Goal: Transaction & Acquisition: Purchase product/service

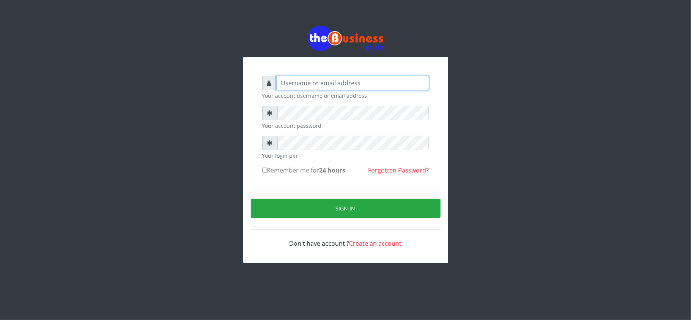
click at [301, 83] on input "text" at bounding box center [352, 83] width 153 height 14
type input "kennyclassy"
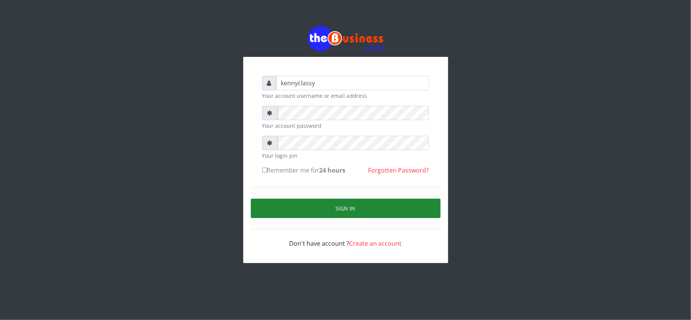
click at [314, 207] on button "Sign in" at bounding box center [346, 208] width 190 height 19
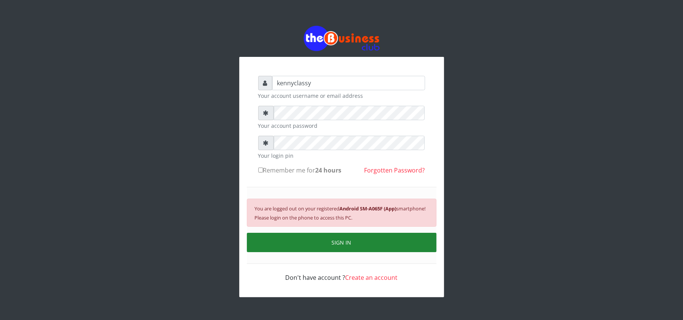
click at [338, 240] on button "SIGN IN" at bounding box center [342, 242] width 190 height 19
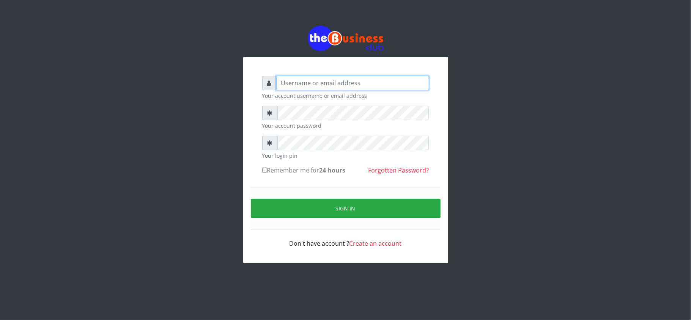
click at [282, 87] on input "text" at bounding box center [352, 83] width 153 height 14
type input "kennyclassy"
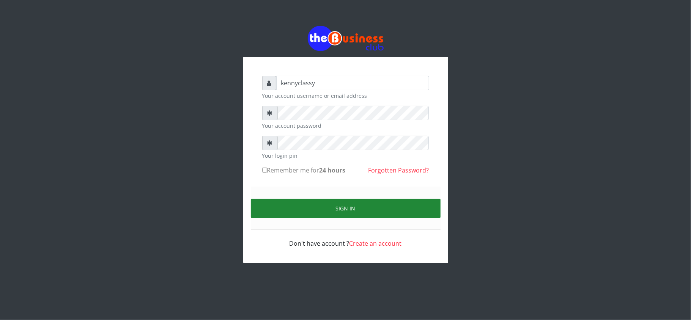
click at [314, 204] on button "Sign in" at bounding box center [346, 208] width 190 height 19
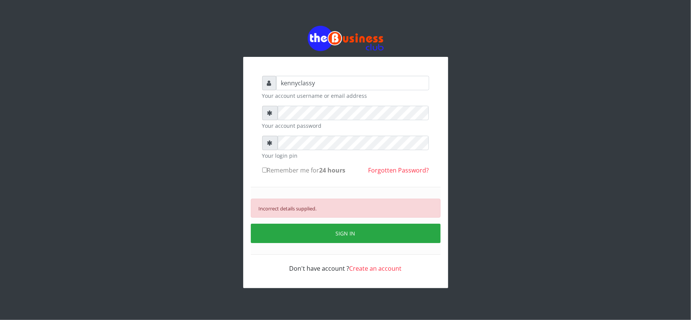
click at [205, 137] on div "kennyclassy Your account username or email address Your account password Your l…" at bounding box center [345, 157] width 432 height 314
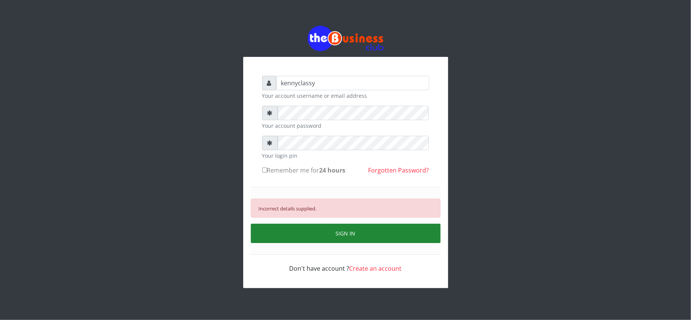
click at [354, 230] on button "SIGN IN" at bounding box center [346, 233] width 190 height 19
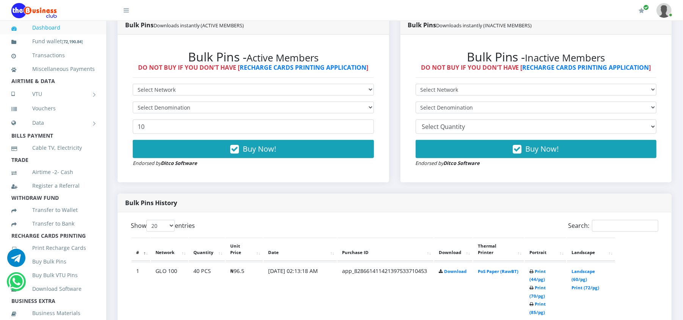
scroll to position [222, 0]
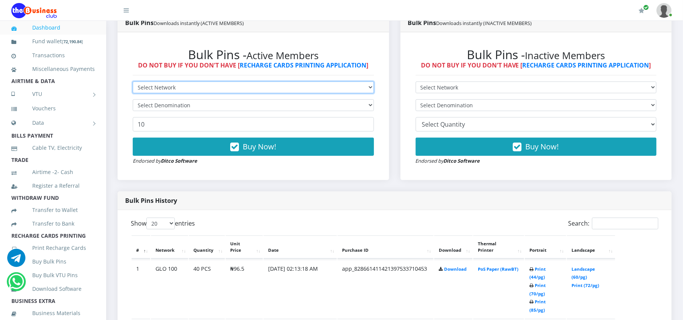
click at [327, 87] on select "Select Network MTN Globacom 9Mobile Airtel" at bounding box center [253, 88] width 241 height 12
select select "Airtel"
click at [133, 82] on select "Select Network MTN Globacom 9Mobile Airtel" at bounding box center [253, 88] width 241 height 12
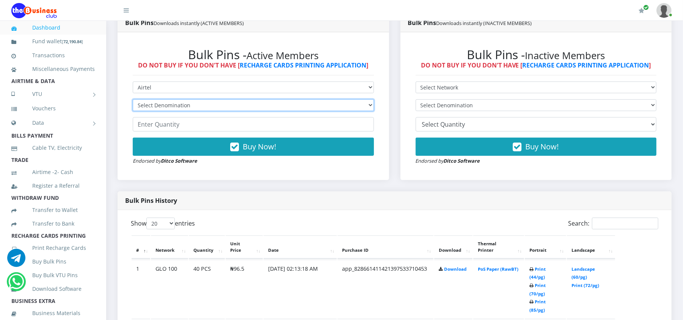
click at [223, 106] on select "Select Denomination Airtel NGN100 - ₦96.37 Airtel NGN200 - ₦192.74 Airtel NGN50…" at bounding box center [253, 105] width 241 height 12
select select "96.37-100"
click at [133, 99] on select "Select Denomination Airtel NGN100 - ₦96.37 Airtel NGN200 - ₦192.74 Airtel NGN50…" at bounding box center [253, 105] width 241 height 12
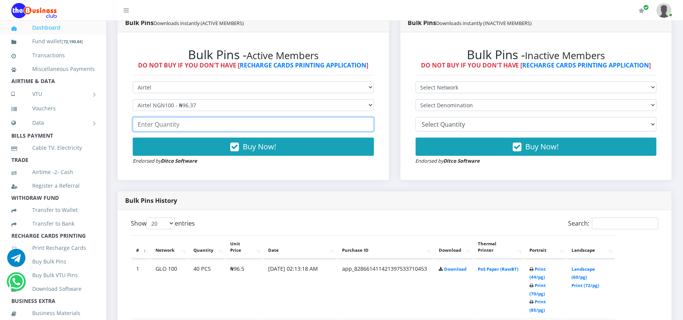
click at [212, 130] on input "number" at bounding box center [253, 124] width 241 height 14
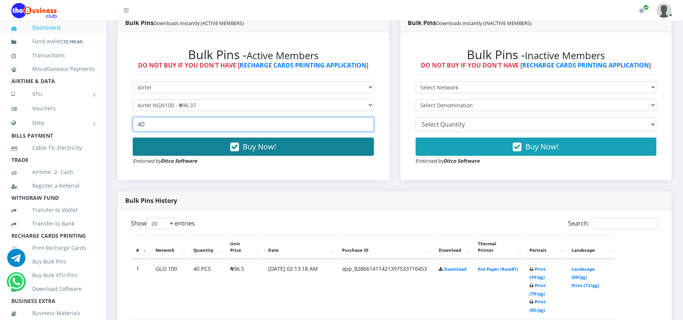
type input "40"
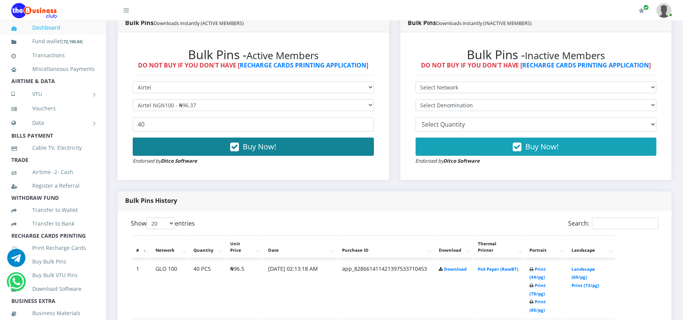
click at [219, 148] on button "Buy Now!" at bounding box center [253, 147] width 241 height 18
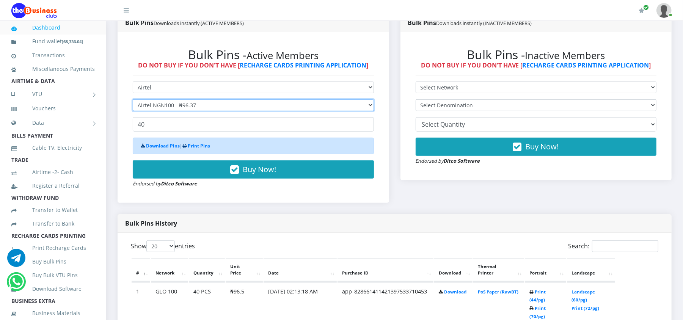
click at [186, 107] on select "Select Denomination Airtel NGN100 - ₦96.37 Airtel NGN200 - ₦192.74 Airtel NGN50…" at bounding box center [253, 105] width 241 height 12
click at [133, 99] on select "Select Denomination Airtel NGN100 - ₦96.37 Airtel NGN200 - ₦192.74 Airtel NGN50…" at bounding box center [253, 105] width 241 height 12
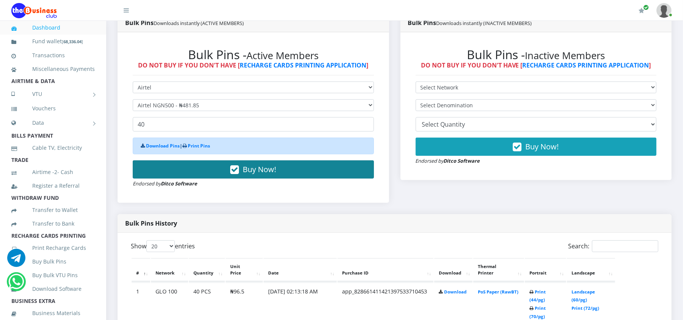
click at [187, 168] on button "Buy Now!" at bounding box center [253, 169] width 241 height 18
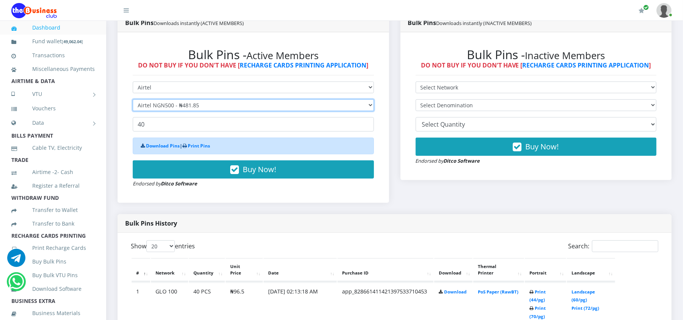
click at [176, 104] on select "Select Denomination Airtel NGN100 - ₦96.37 Airtel NGN200 - ₦192.74 Airtel NGN50…" at bounding box center [253, 105] width 241 height 12
select select "192.74-200"
click at [133, 99] on select "Select Denomination Airtel NGN100 - ₦96.37 Airtel NGN200 - ₦192.74 Airtel NGN50…" at bounding box center [253, 105] width 241 height 12
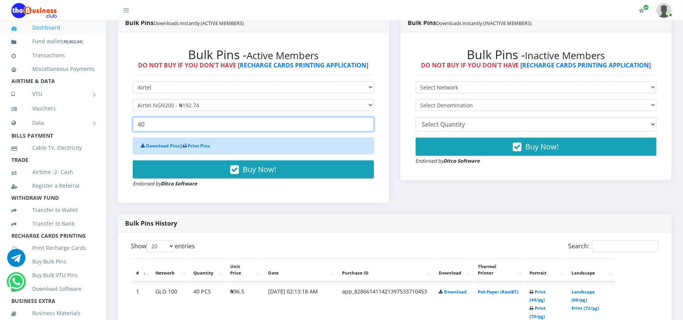
click at [167, 125] on input "40" at bounding box center [253, 124] width 241 height 14
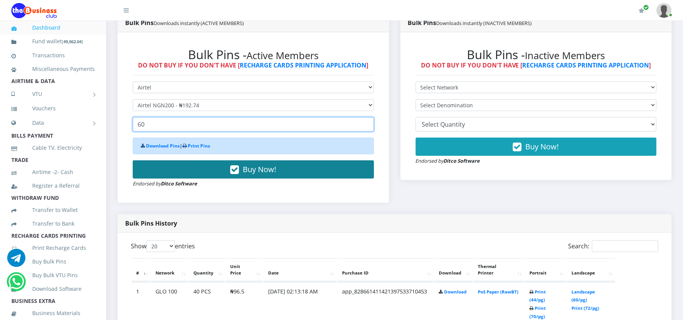
type input "60"
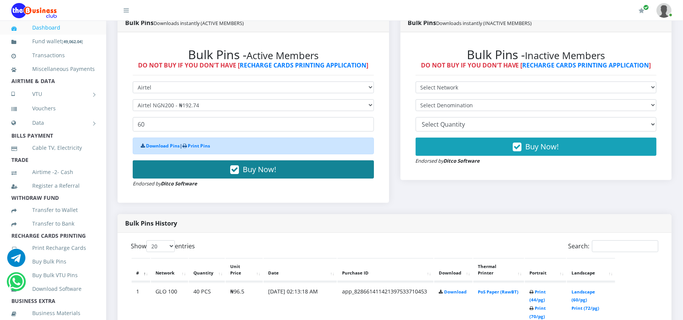
click at [179, 173] on button "Buy Now!" at bounding box center [253, 169] width 241 height 18
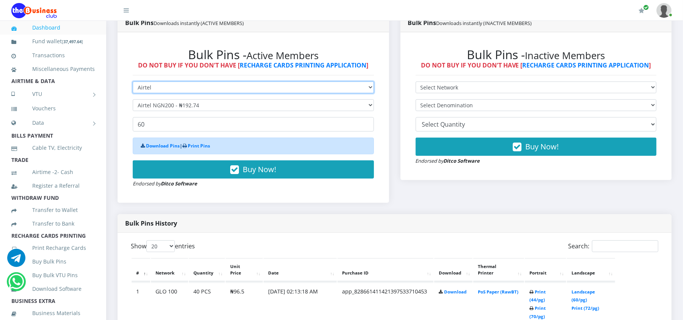
click at [278, 88] on select "Select Network MTN Globacom 9Mobile Airtel" at bounding box center [253, 88] width 241 height 12
select select "MTN"
click at [133, 82] on select "Select Network MTN Globacom 9Mobile Airtel" at bounding box center [253, 88] width 241 height 12
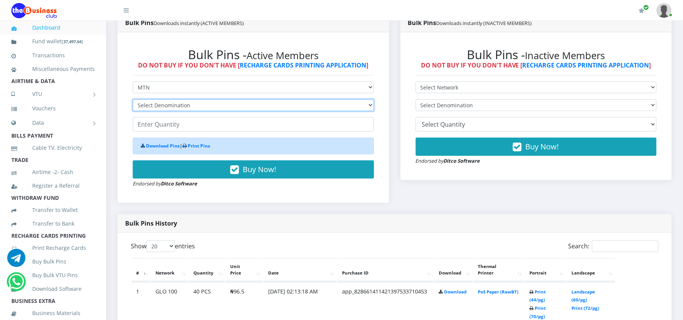
click at [175, 101] on select "Select Denomination MTN NGN100 - ₦96.98 MTN NGN200 - ₦193.96 MTN NGN400 - ₦387.…" at bounding box center [253, 105] width 241 height 12
select select "193.96-200"
click at [133, 99] on select "Select Denomination MTN NGN100 - ₦96.98 MTN NGN200 - ₦193.96 MTN NGN400 - ₦387.…" at bounding box center [253, 105] width 241 height 12
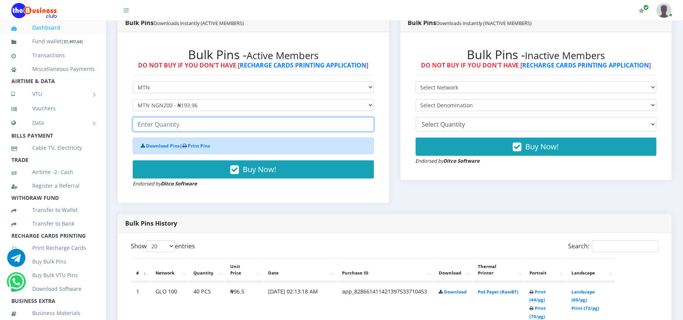
click at [171, 126] on input "number" at bounding box center [253, 124] width 241 height 14
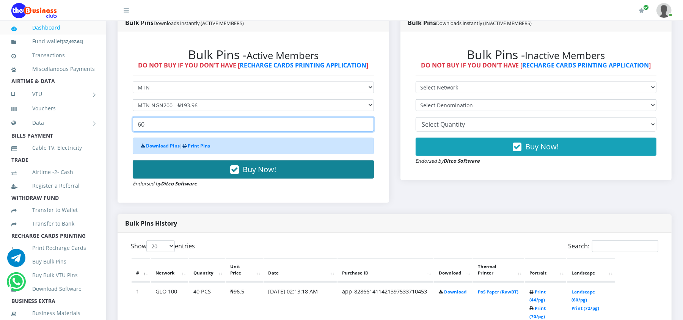
type input "60"
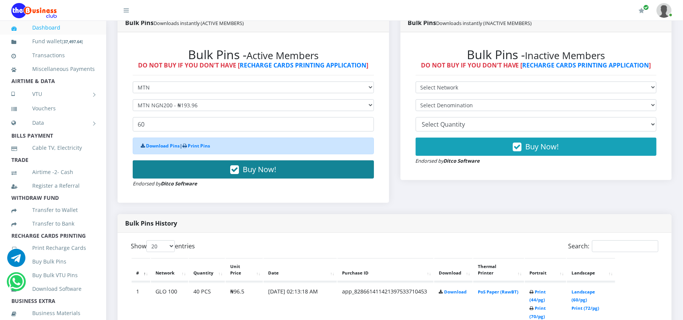
click at [175, 171] on button "Buy Now!" at bounding box center [253, 169] width 241 height 18
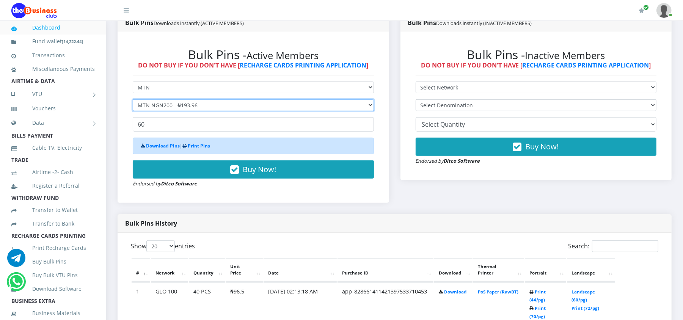
click at [156, 105] on select "Select Denomination MTN NGN100 - ₦96.98 MTN NGN200 - ₦193.96 MTN NGN400 - ₦387.…" at bounding box center [253, 105] width 241 height 12
select select "484.9-500"
click at [133, 99] on select "Select Denomination MTN NGN100 - ₦96.98 MTN NGN200 - ₦193.96 MTN NGN400 - ₦387.…" at bounding box center [253, 105] width 241 height 12
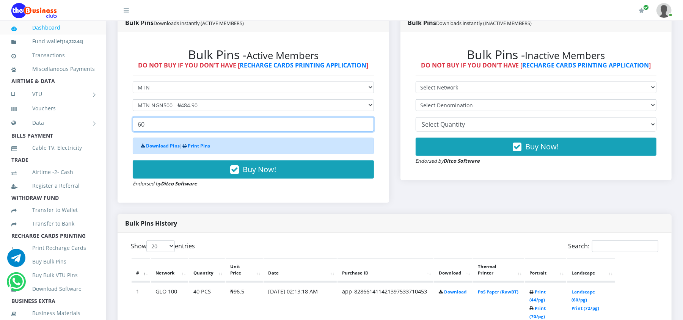
click at [153, 126] on input "60" at bounding box center [253, 124] width 241 height 14
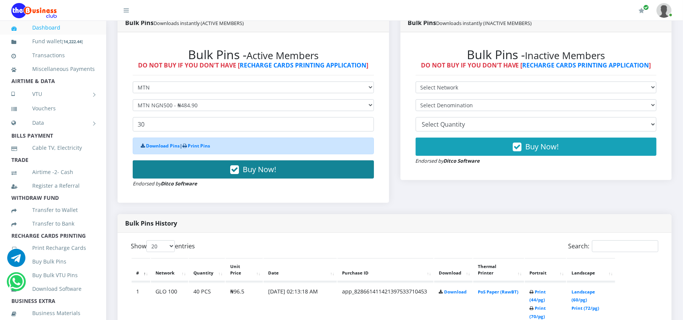
click at [189, 165] on button "Buy Now!" at bounding box center [253, 169] width 241 height 18
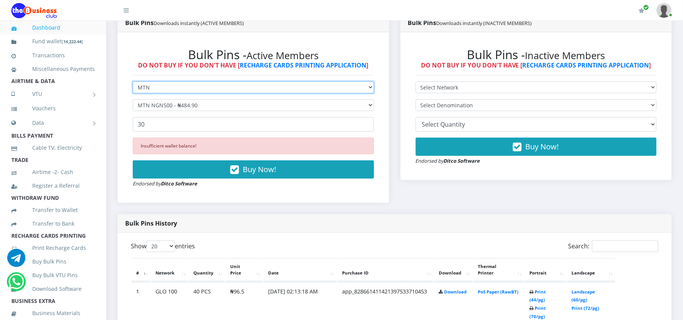
click at [207, 90] on select "Select Network MTN Globacom 9Mobile Airtel" at bounding box center [253, 88] width 241 height 12
click at [133, 82] on select "Select Network MTN Globacom 9Mobile Airtel" at bounding box center [253, 88] width 241 height 12
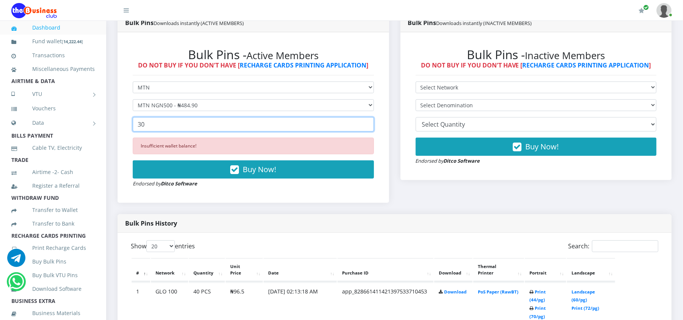
click at [148, 128] on input "30" at bounding box center [253, 124] width 241 height 14
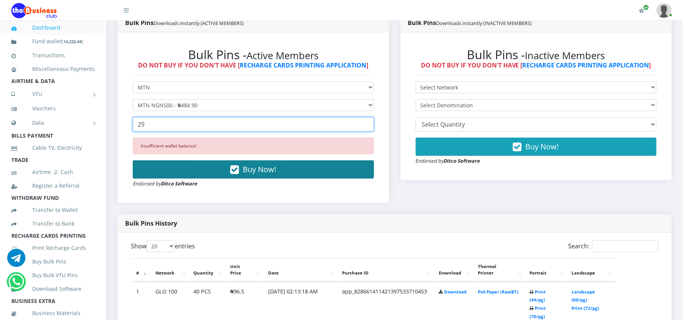
type input "29"
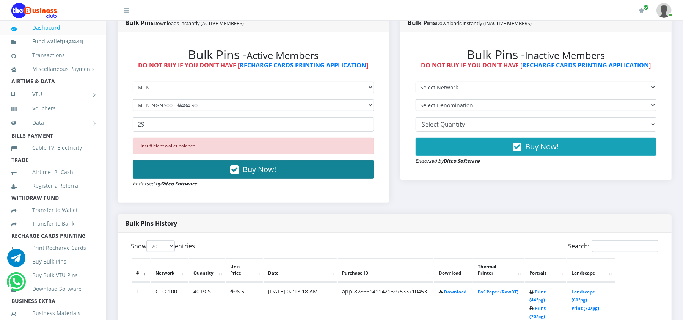
click at [159, 168] on button "Buy Now!" at bounding box center [253, 169] width 241 height 18
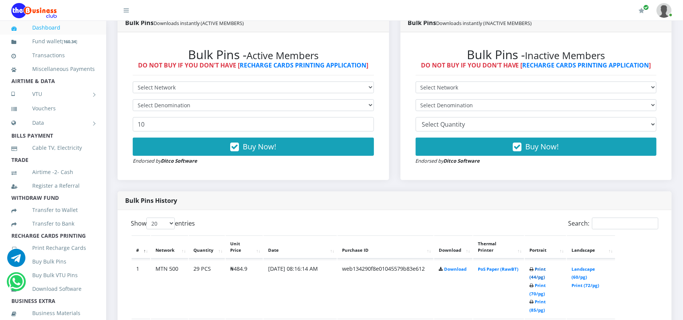
click at [536, 268] on link "Print (44/pg)" at bounding box center [538, 273] width 16 height 14
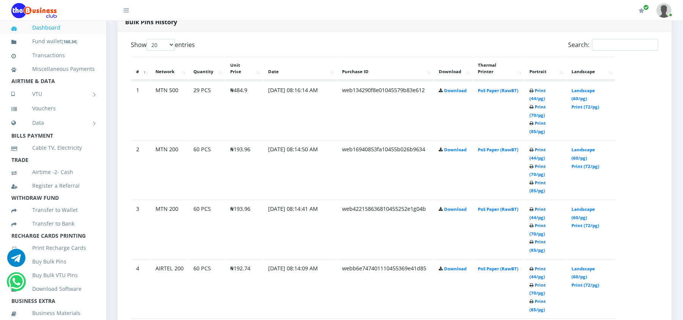
scroll to position [404, 0]
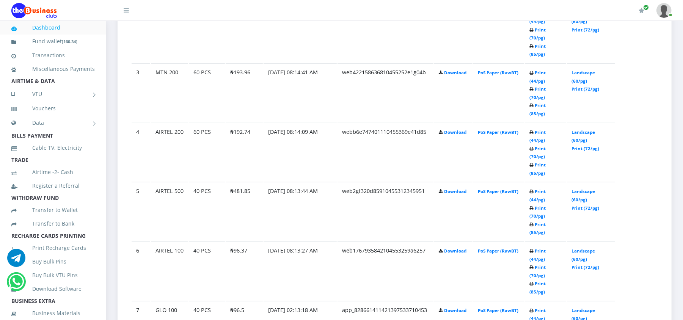
scroll to position [554, 0]
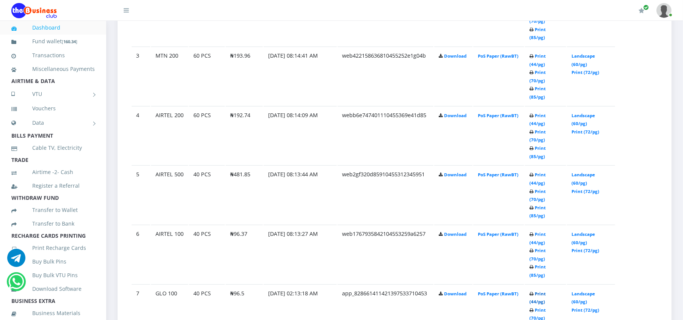
click at [546, 291] on link "Print (44/pg)" at bounding box center [538, 298] width 16 height 14
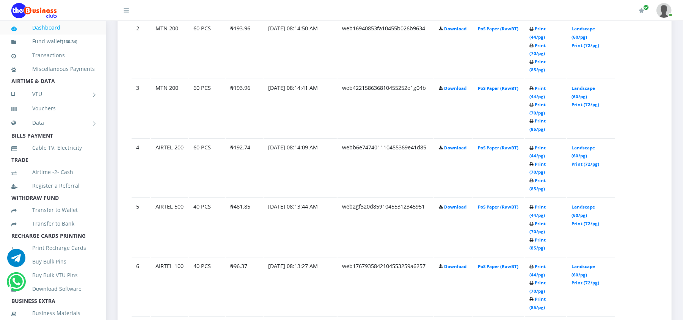
scroll to position [554, 0]
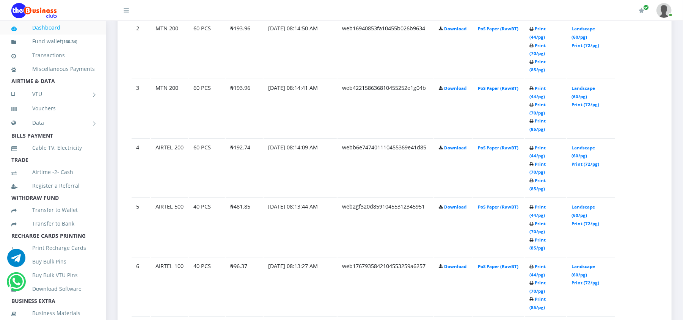
scroll to position [554, 0]
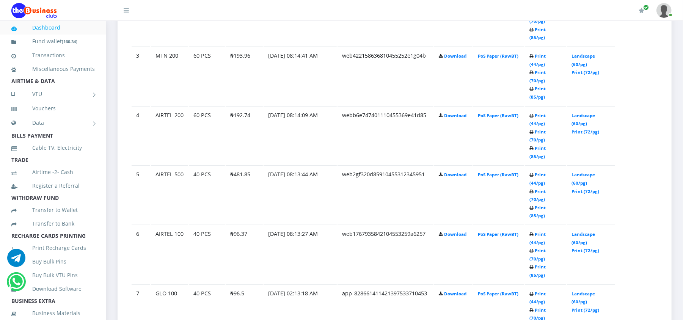
click at [548, 46] on td "Print (44/pg) Print (70/pg) Print (85/pg)" at bounding box center [545, 16] width 41 height 59
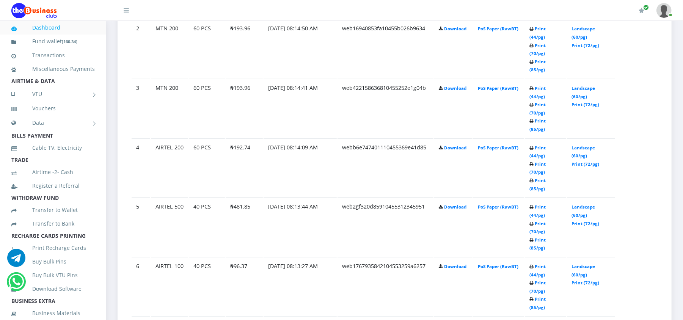
scroll to position [554, 0]
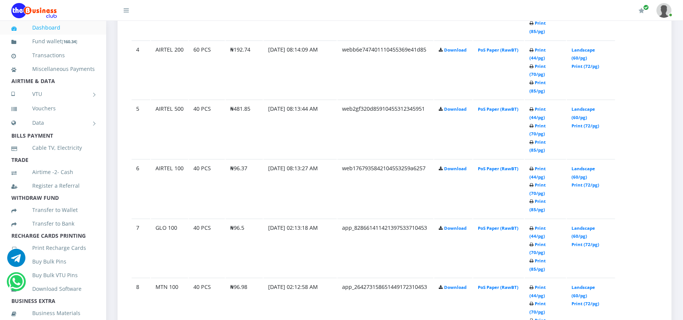
scroll to position [635, 0]
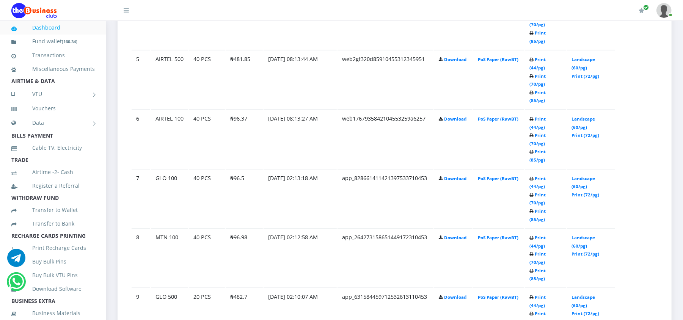
scroll to position [635, 0]
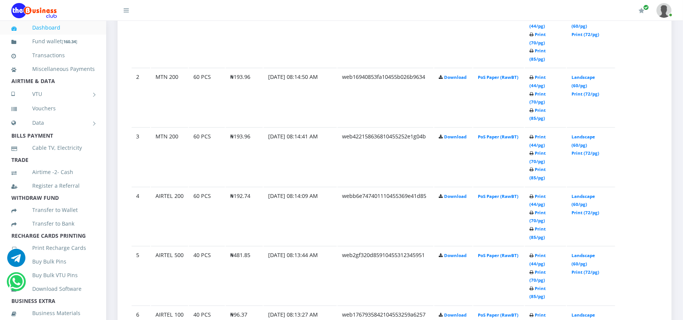
scroll to position [453, 0]
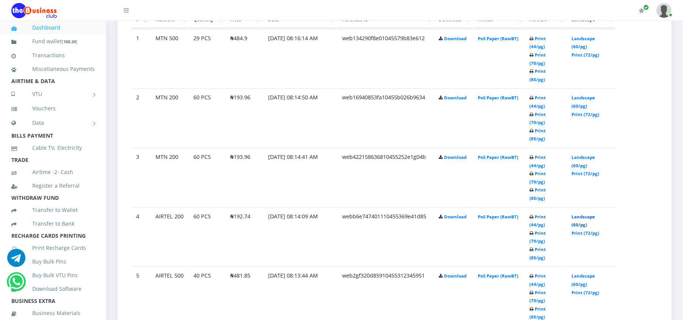
click at [577, 214] on link "Landscape (60/pg)" at bounding box center [584, 221] width 24 height 14
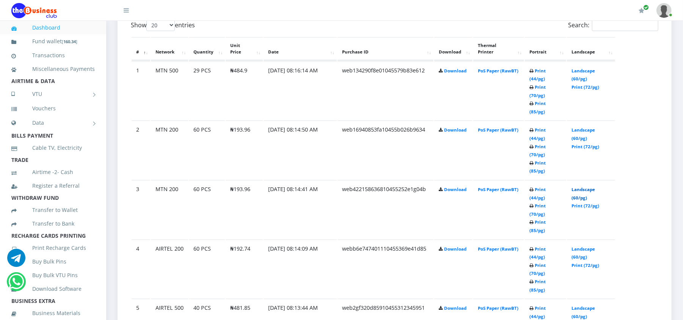
click at [572, 187] on link "Landscape (60/pg)" at bounding box center [584, 194] width 24 height 14
click at [577, 127] on link "Landscape (60/pg)" at bounding box center [584, 134] width 24 height 14
